Goal: Information Seeking & Learning: Learn about a topic

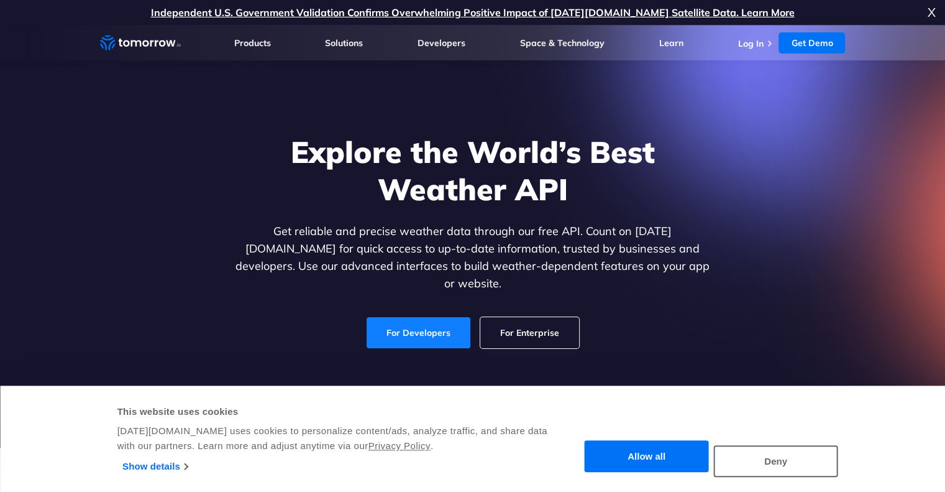
click at [410, 317] on link "For Developers" at bounding box center [419, 332] width 104 height 31
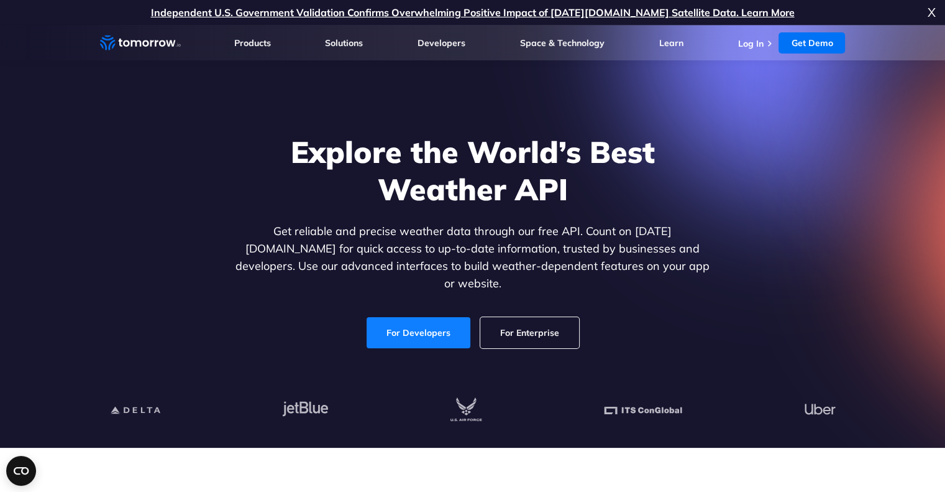
click at [415, 325] on link "For Developers" at bounding box center [419, 332] width 104 height 31
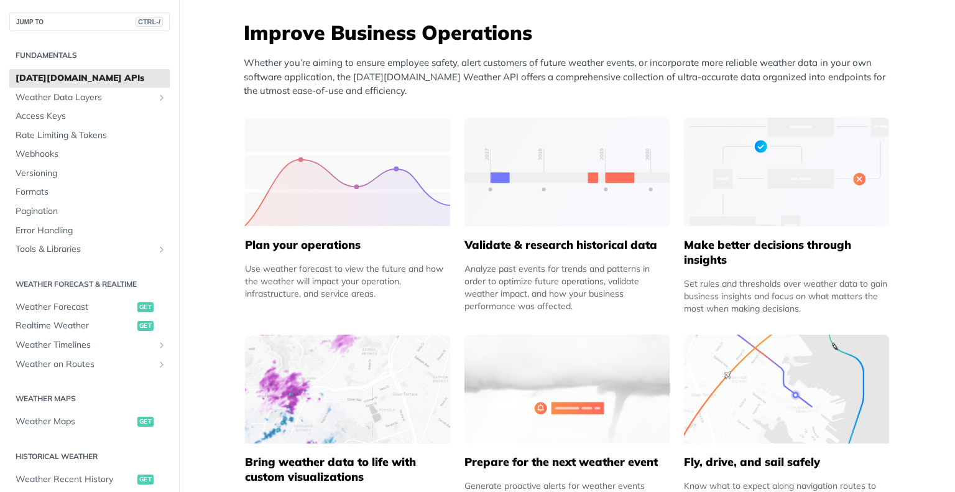
scroll to position [497, 0]
click at [57, 94] on span "Weather Data Layers" at bounding box center [85, 97] width 138 height 12
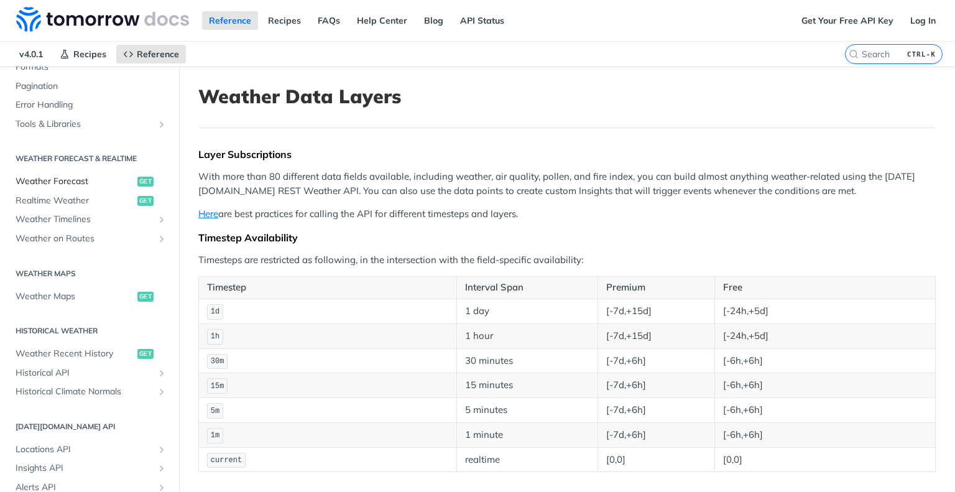
click at [69, 178] on span "Weather Forecast" at bounding box center [75, 181] width 119 height 12
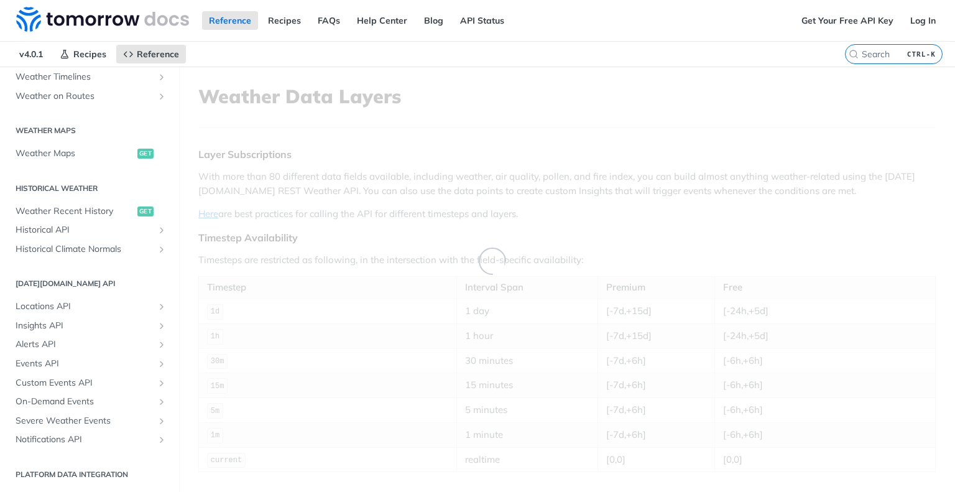
scroll to position [191, 0]
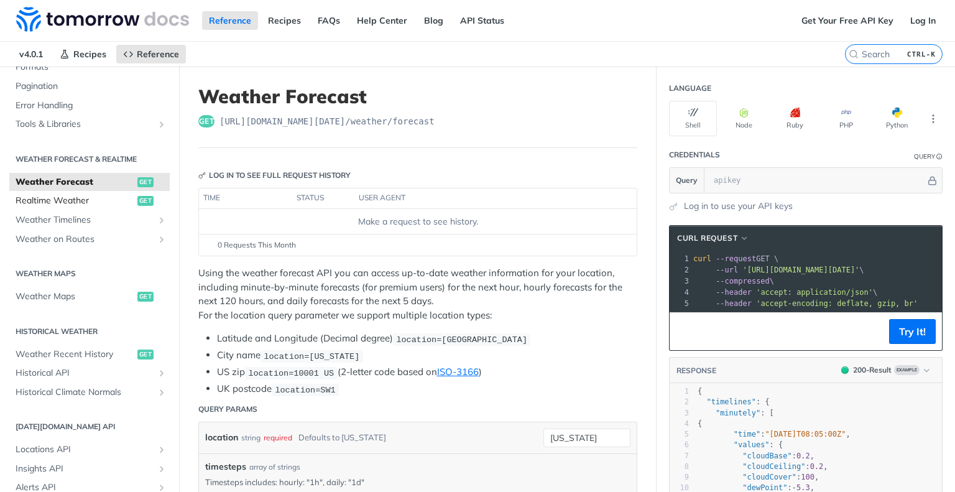
click at [68, 201] on span "Realtime Weather" at bounding box center [75, 201] width 119 height 12
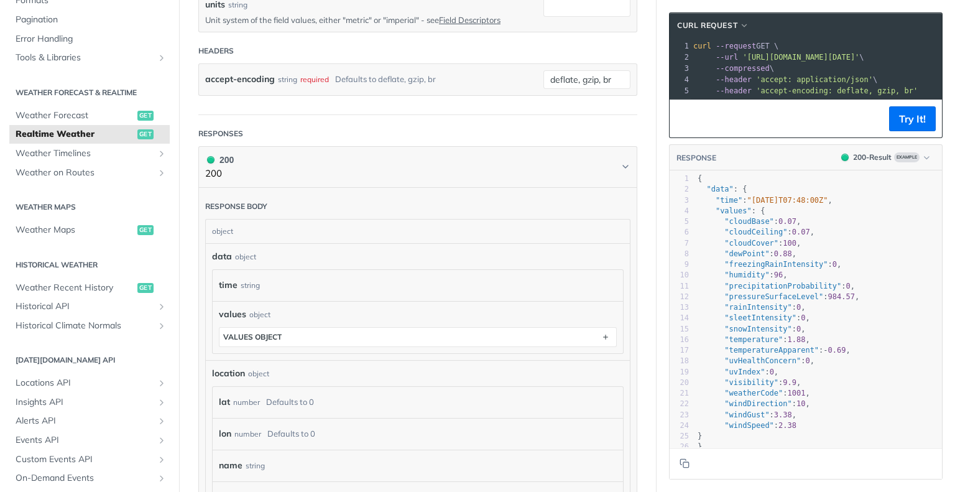
scroll to position [497, 0]
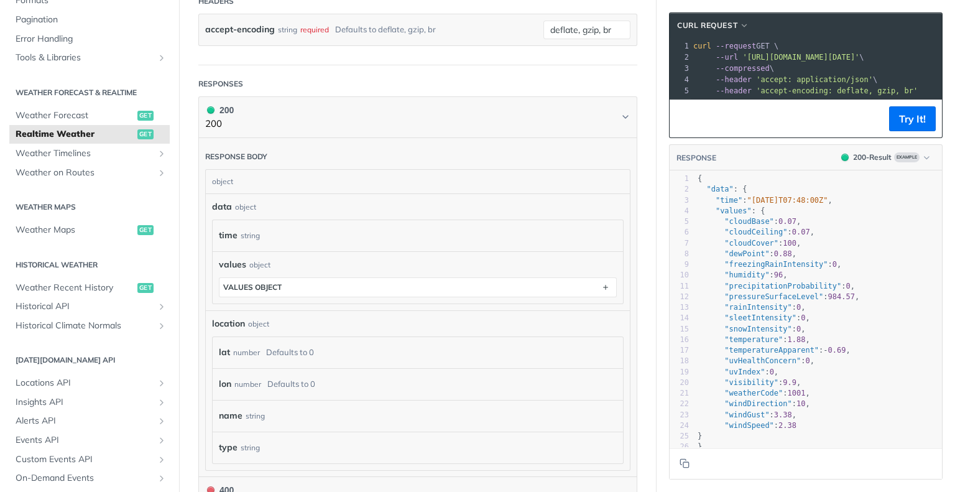
click at [234, 174] on div "object" at bounding box center [416, 182] width 421 height 24
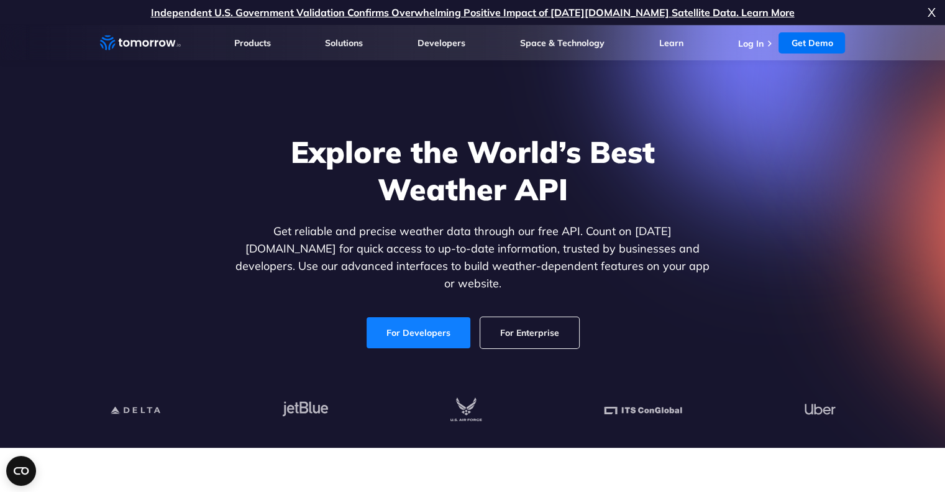
click at [403, 326] on link "For Developers" at bounding box center [419, 332] width 104 height 31
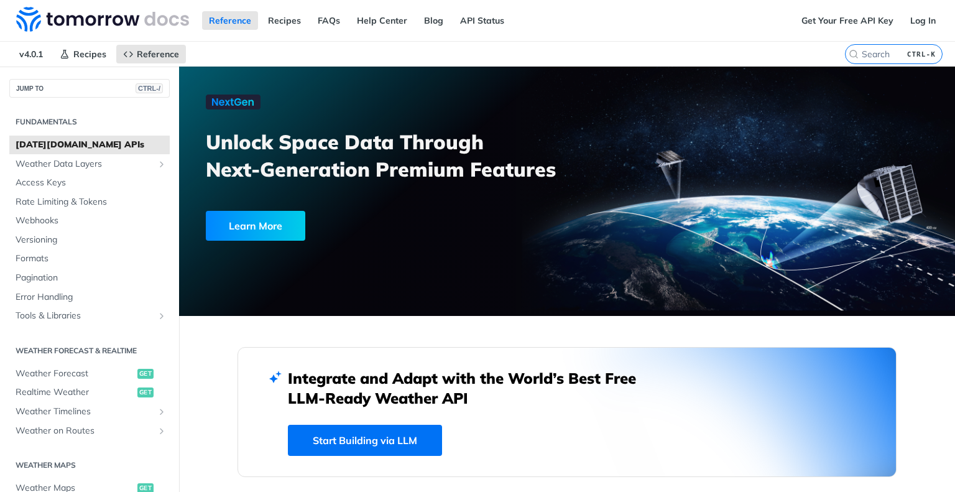
click at [335, 441] on link "Start Building via LLM" at bounding box center [365, 439] width 154 height 31
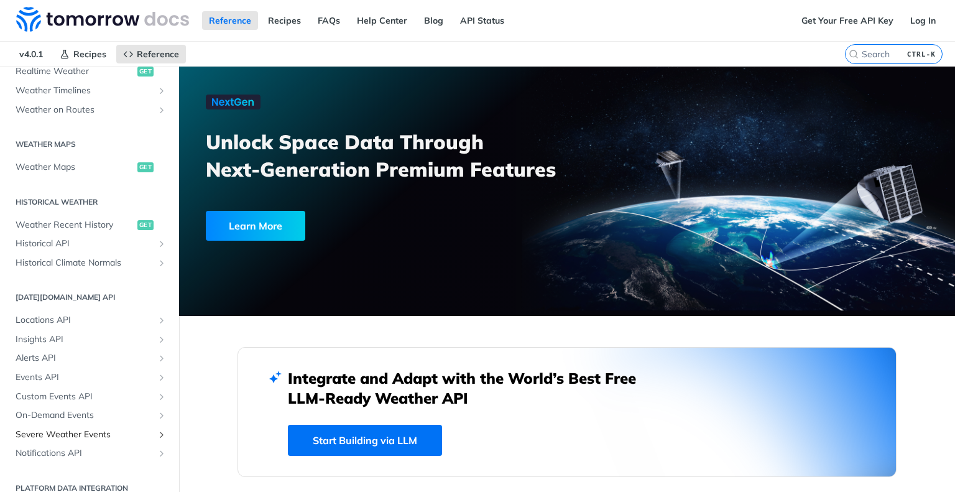
scroll to position [334, 0]
